Goal: Information Seeking & Learning: Find specific fact

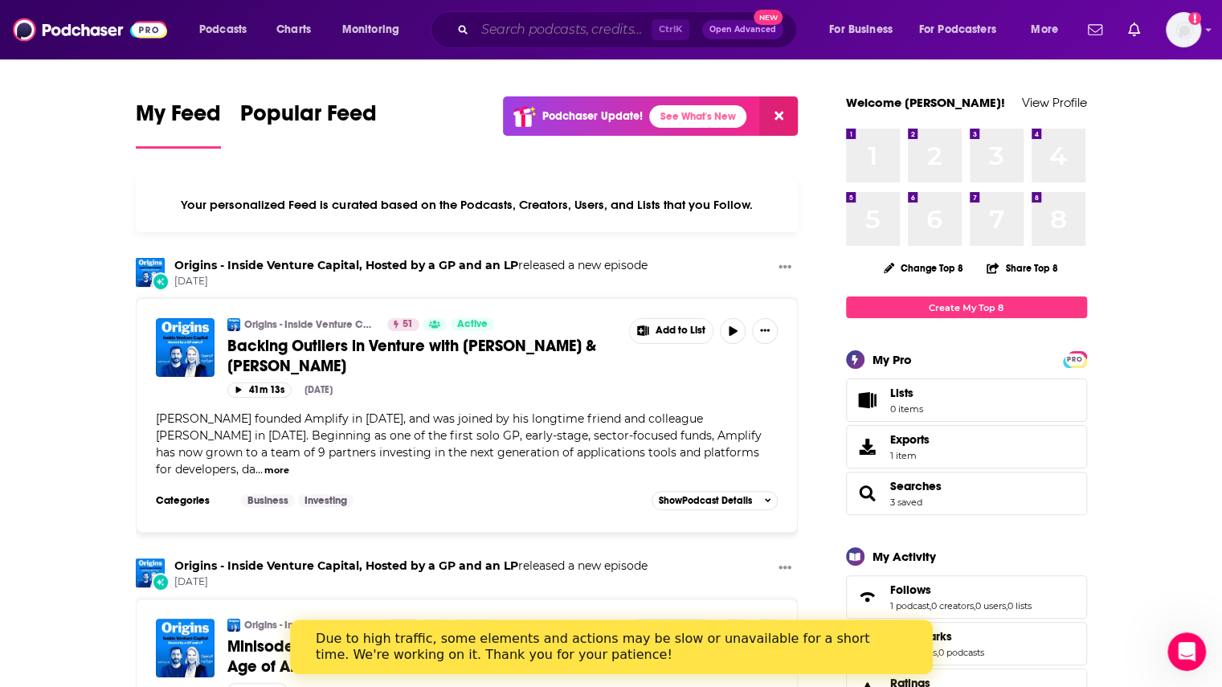
click at [522, 27] on input "Search podcasts, credits, & more..." at bounding box center [563, 30] width 177 height 26
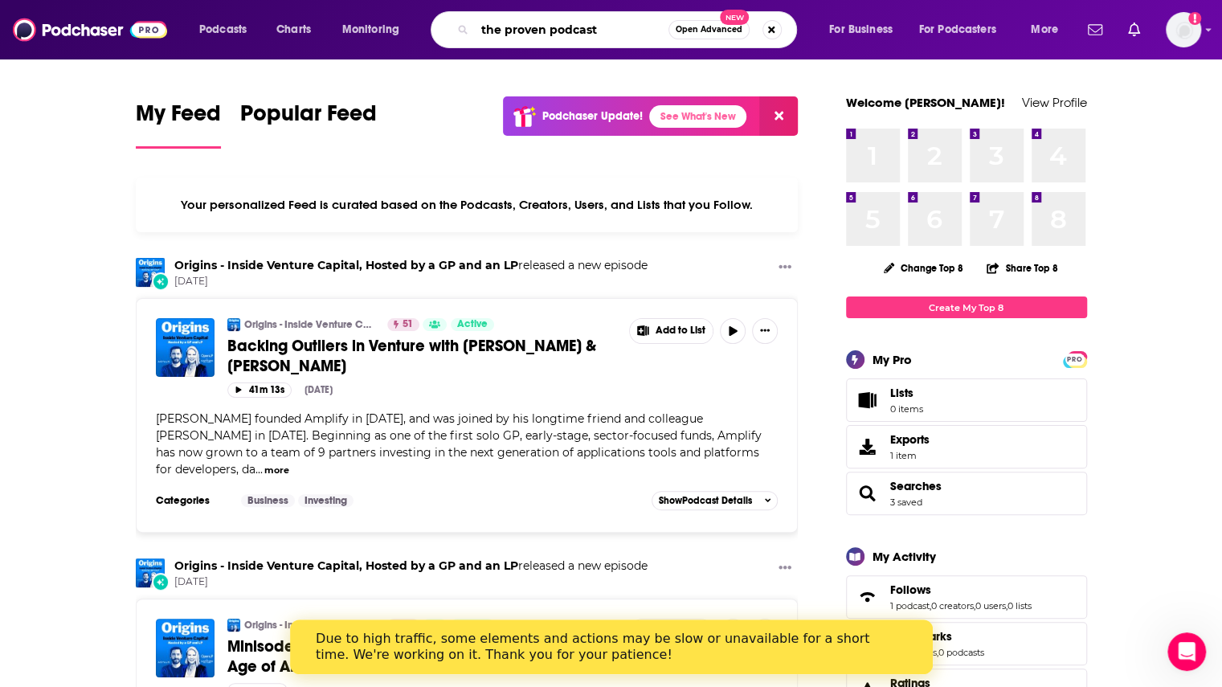
type input "the proven podcast"
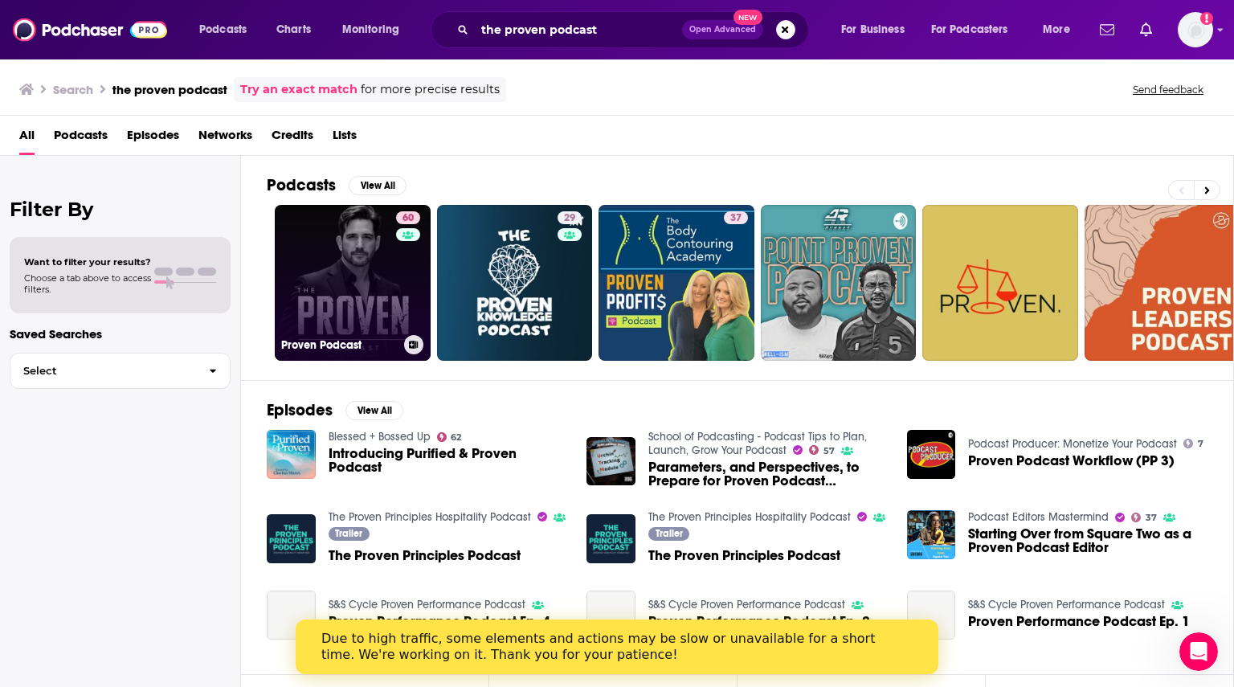
click at [379, 304] on link "60 Proven Podcast" at bounding box center [353, 283] width 156 height 156
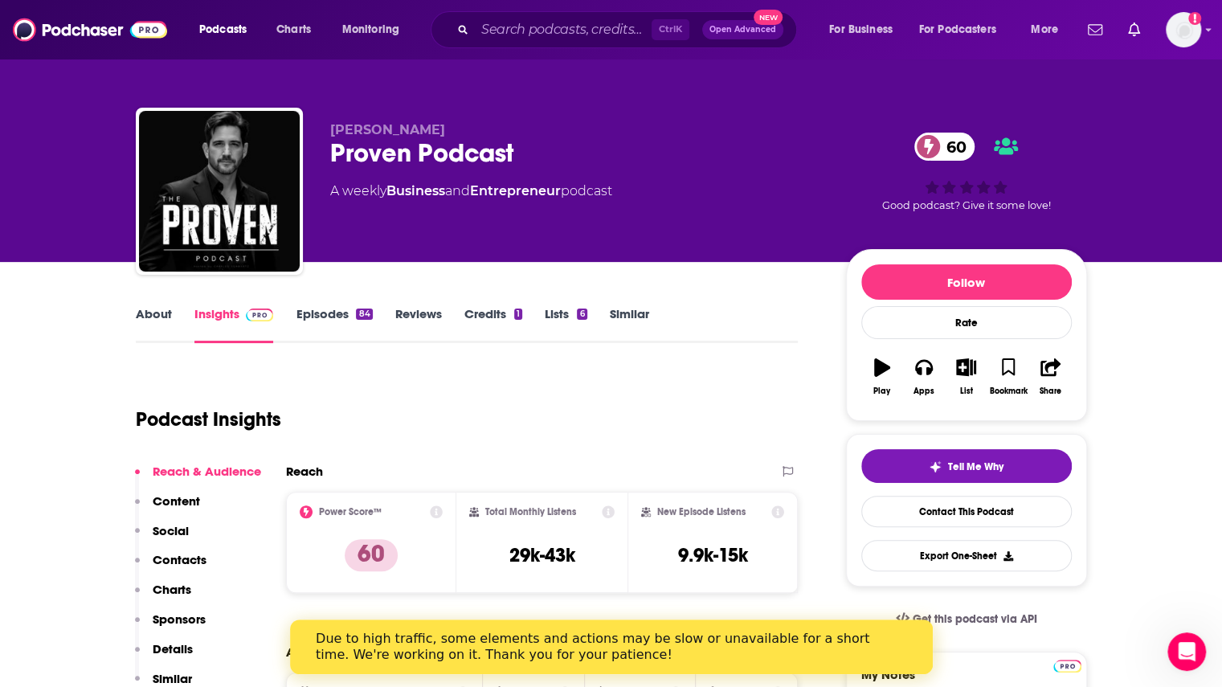
click at [349, 319] on link "Episodes 84" at bounding box center [334, 324] width 76 height 37
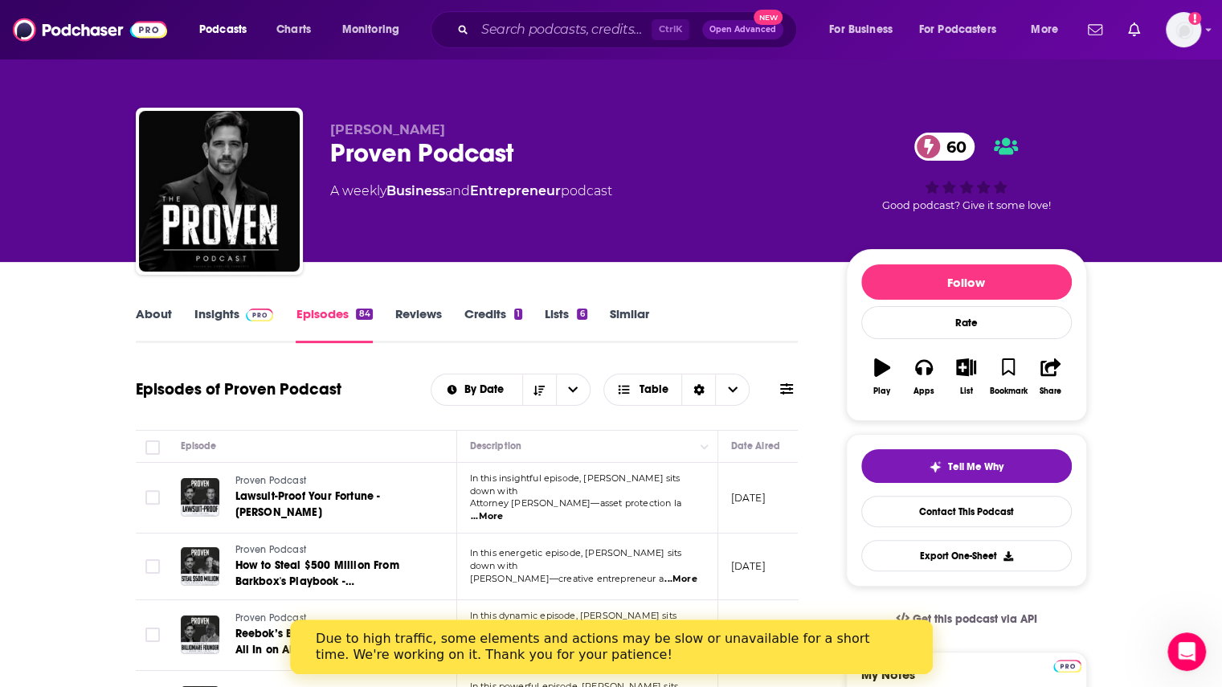
click at [503, 510] on span "...More" at bounding box center [487, 516] width 32 height 13
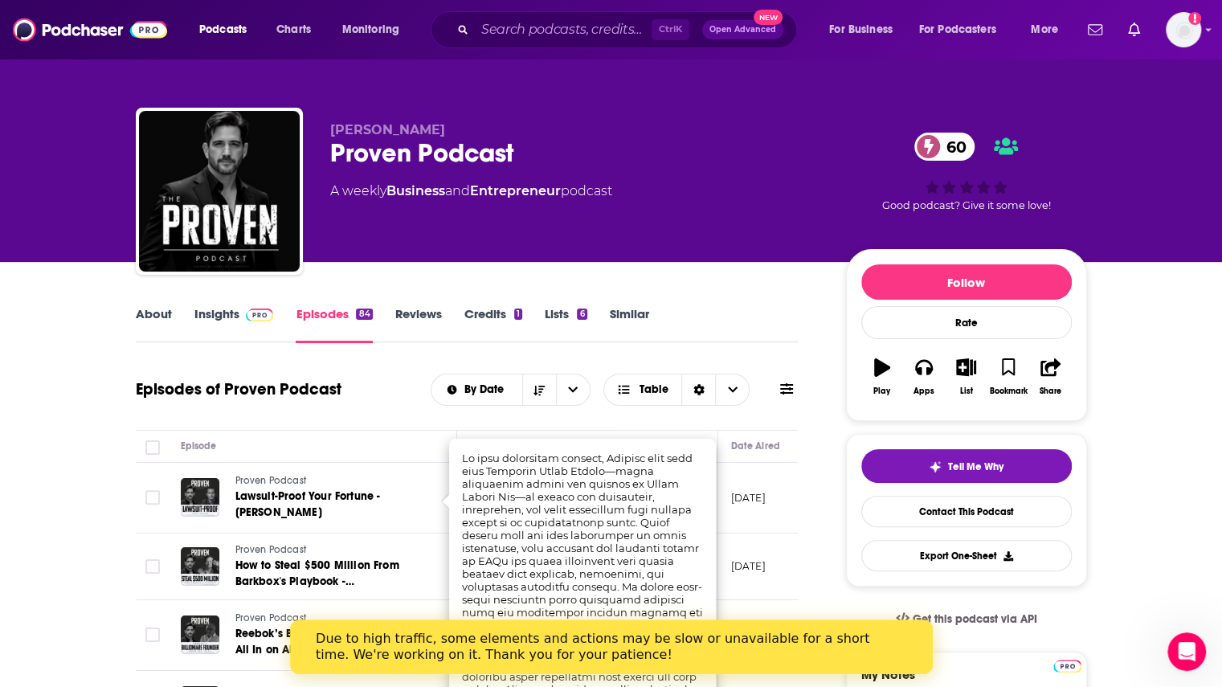
click at [225, 307] on link "Insights" at bounding box center [234, 324] width 80 height 37
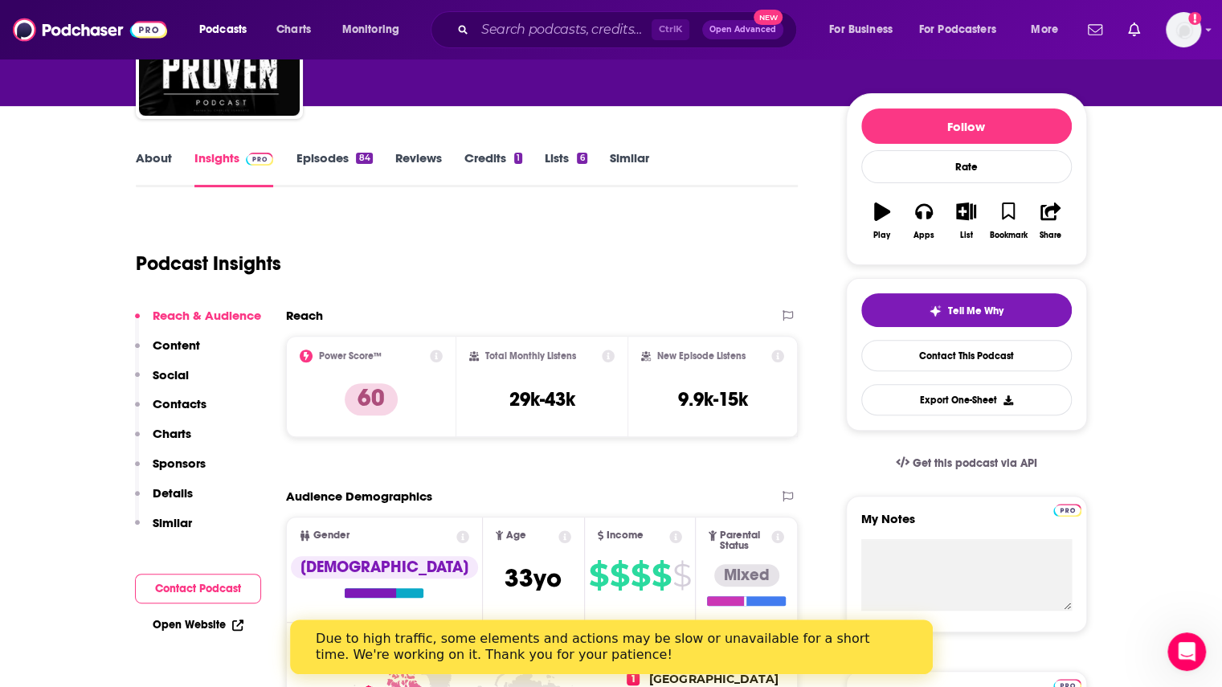
scroll to position [161, 0]
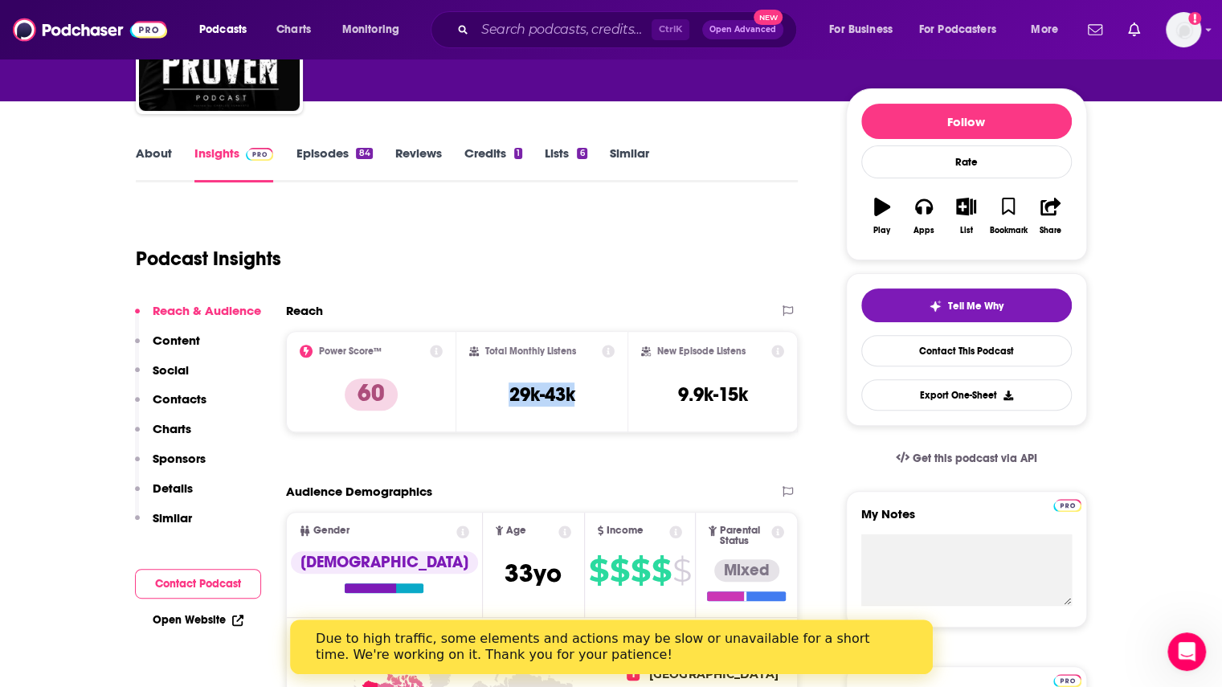
drag, startPoint x: 495, startPoint y: 390, endPoint x: 578, endPoint y: 385, distance: 83.7
click at [578, 385] on div "Total Monthly Listens 29k-43k" at bounding box center [541, 382] width 145 height 74
copy h3 "29k-43k"
drag, startPoint x: 654, startPoint y: 391, endPoint x: 767, endPoint y: 393, distance: 113.3
click at [767, 393] on div "New Episode Listens 9.9k-15k" at bounding box center [713, 382] width 144 height 74
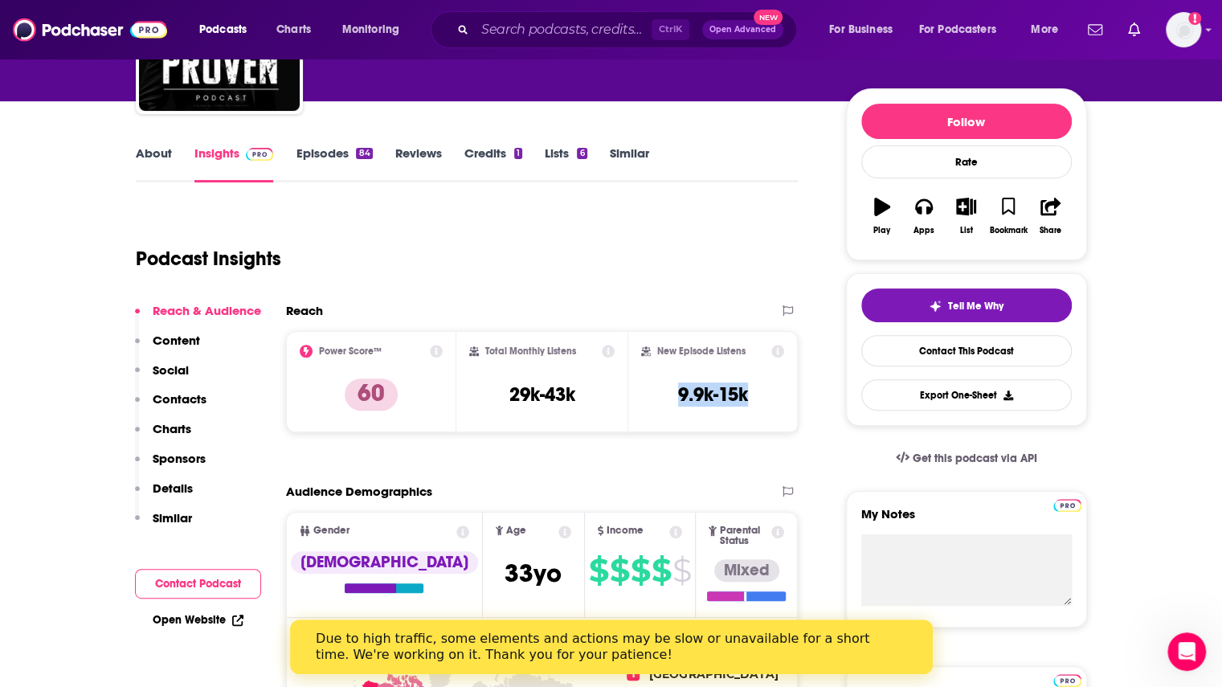
copy h3 "9.9k-15k"
